Goal: Find contact information: Find contact information

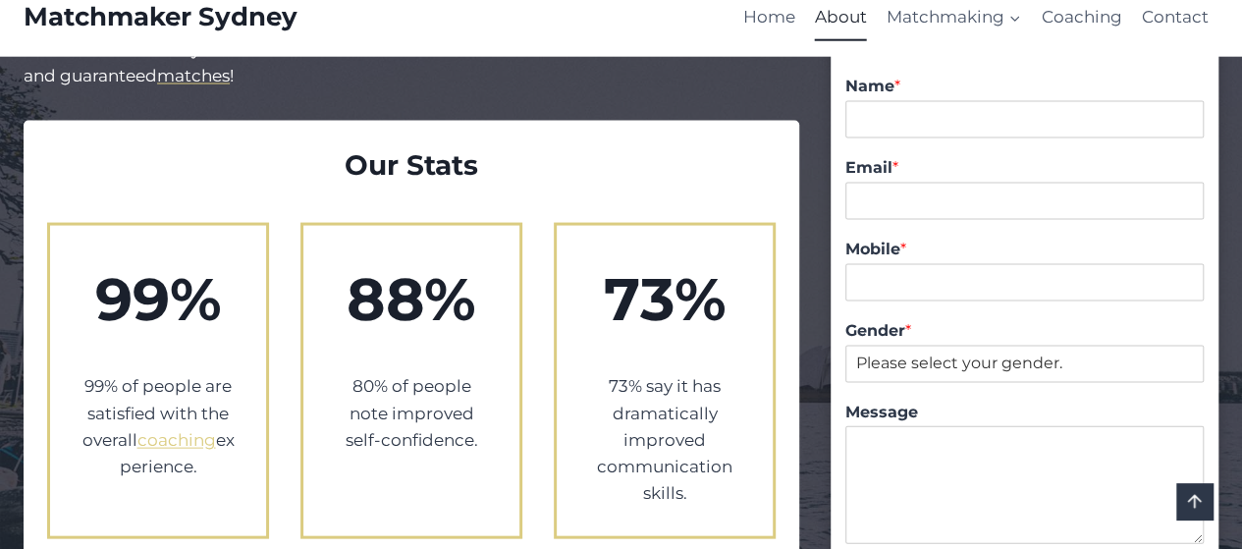
scroll to position [1917, 0]
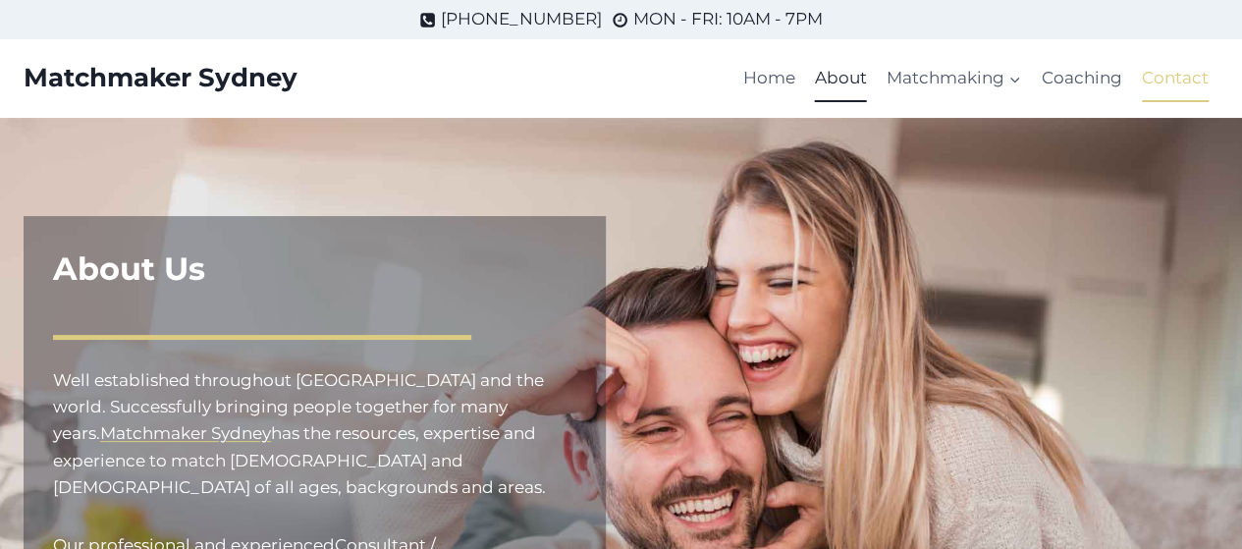
click at [1169, 75] on link "Contact" at bounding box center [1175, 78] width 86 height 47
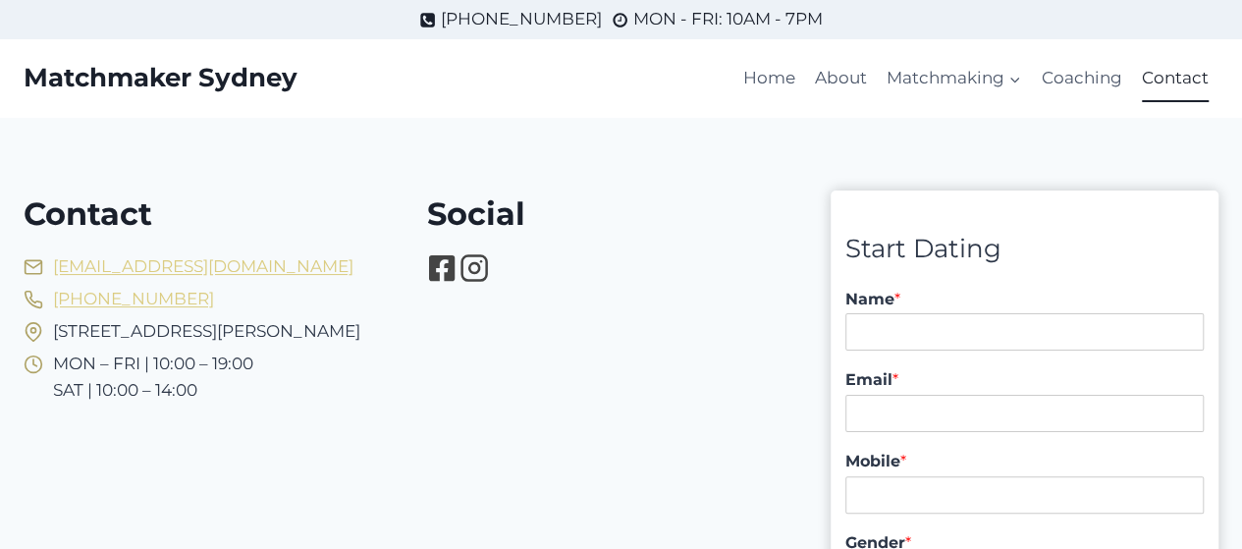
drag, startPoint x: 306, startPoint y: 81, endPoint x: 213, endPoint y: 78, distance: 93.3
drag, startPoint x: 213, startPoint y: 78, endPoint x: 97, endPoint y: 78, distance: 115.9
click at [97, 78] on p "Matchmaker Sydney" at bounding box center [161, 78] width 274 height 30
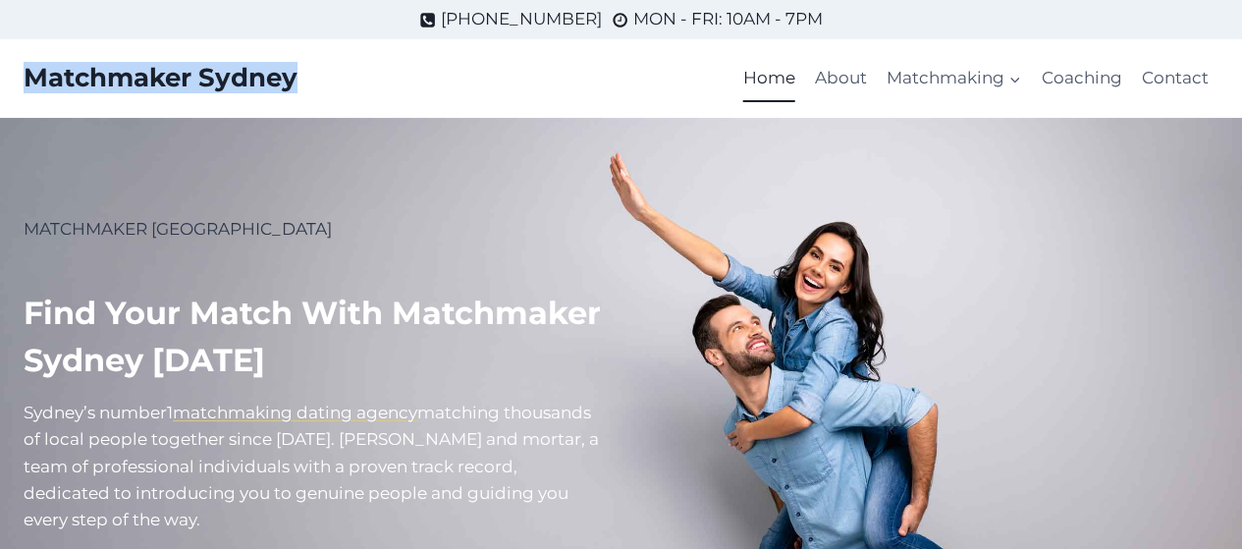
drag, startPoint x: 377, startPoint y: 85, endPoint x: 29, endPoint y: 70, distance: 348.0
click at [29, 70] on div "Matchmaker Sydney" at bounding box center [270, 78] width 492 height 79
copy p "Matchmaker Sydney"
click at [1171, 79] on link "Contact" at bounding box center [1175, 78] width 86 height 47
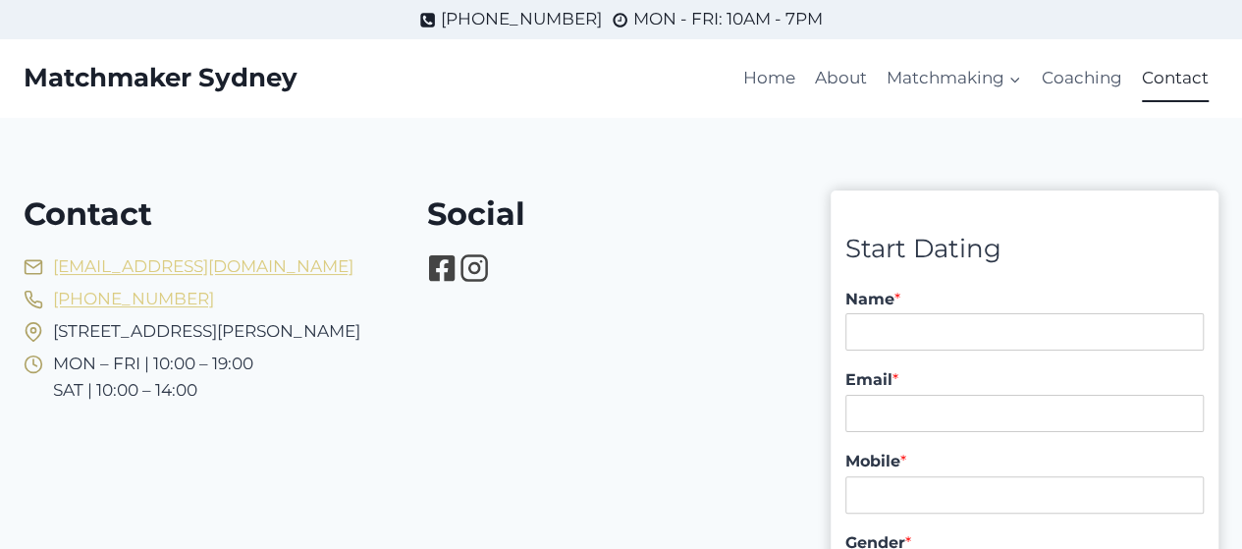
click at [416, 337] on div "Contact [EMAIL_ADDRESS][DOMAIN_NAME] [PHONE_NUMBER] [STREET_ADDRESS][PERSON_NAM…" at bounding box center [412, 302] width 776 height 270
drag, startPoint x: 395, startPoint y: 329, endPoint x: 315, endPoint y: 329, distance: 79.5
click at [317, 328] on li "[STREET_ADDRESS][PERSON_NAME]" at bounding box center [210, 331] width 372 height 27
drag, startPoint x: 315, startPoint y: 329, endPoint x: 198, endPoint y: 339, distance: 117.3
click at [204, 337] on span "[STREET_ADDRESS][PERSON_NAME]" at bounding box center [206, 331] width 307 height 27
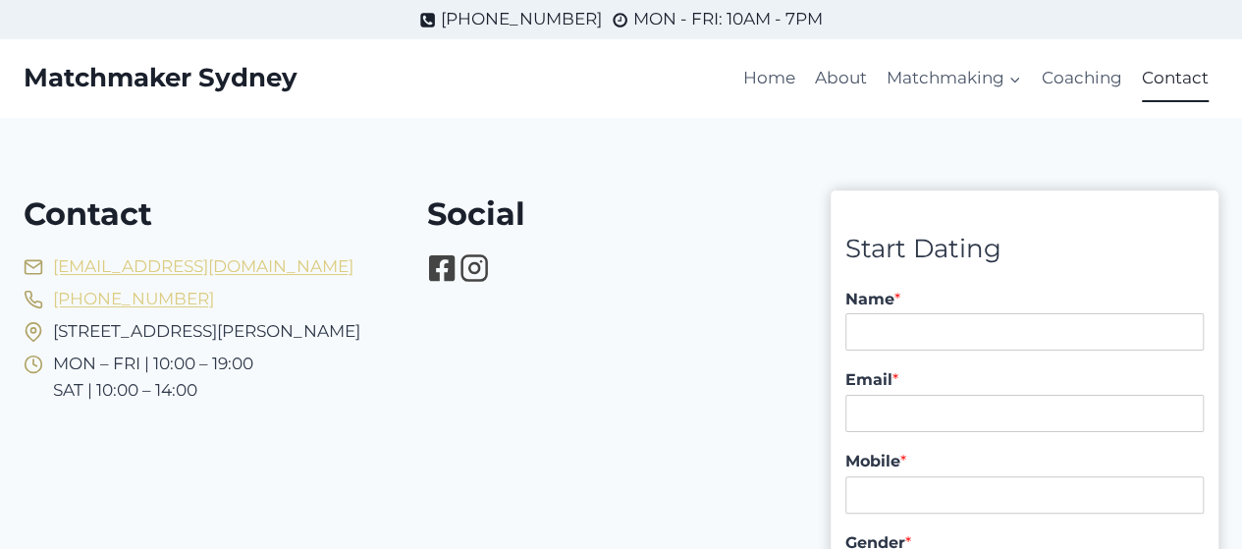
drag, startPoint x: 53, startPoint y: 327, endPoint x: 390, endPoint y: 342, distance: 337.1
click at [390, 342] on li "[STREET_ADDRESS][PERSON_NAME]" at bounding box center [210, 331] width 372 height 27
copy span "[STREET_ADDRESS][PERSON_NAME]"
click at [646, 180] on div "Contact [EMAIL_ADDRESS][DOMAIN_NAME] [PHONE_NUMBER] [STREET_ADDRESS][PERSON_NAM…" at bounding box center [412, 302] width 776 height 270
